Goal: Find specific page/section

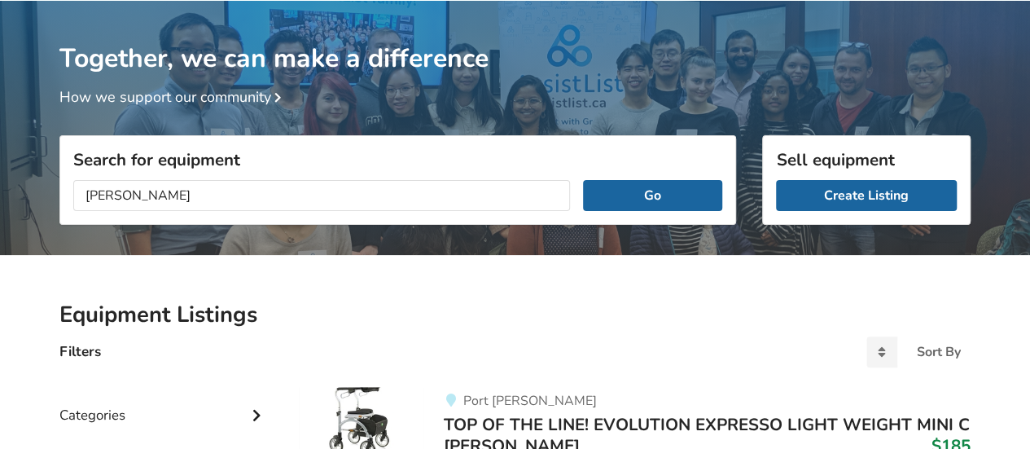
type input "[PERSON_NAME]"
click at [583, 180] on button "Go" at bounding box center [652, 195] width 139 height 31
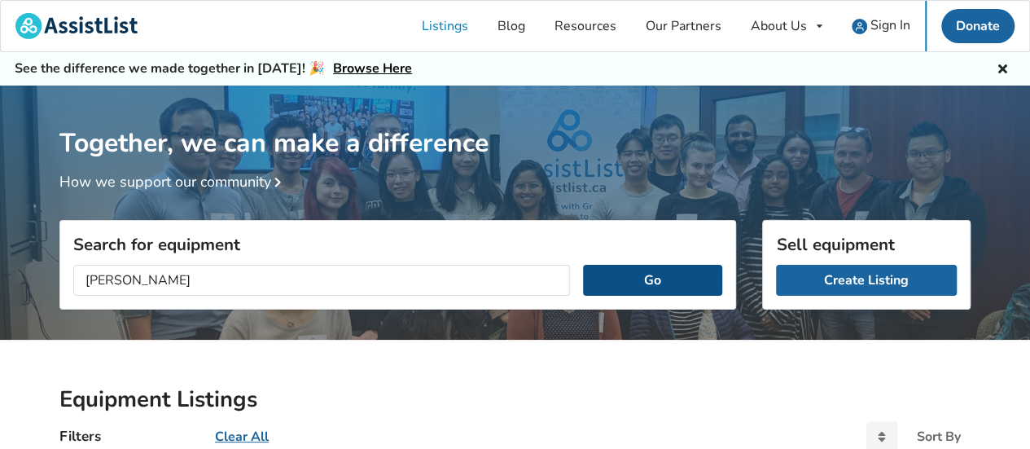
click at [635, 277] on button "Go" at bounding box center [652, 280] width 139 height 31
click at [449, 33] on link "Listings" at bounding box center [445, 26] width 76 height 50
